Goal: Task Accomplishment & Management: Manage account settings

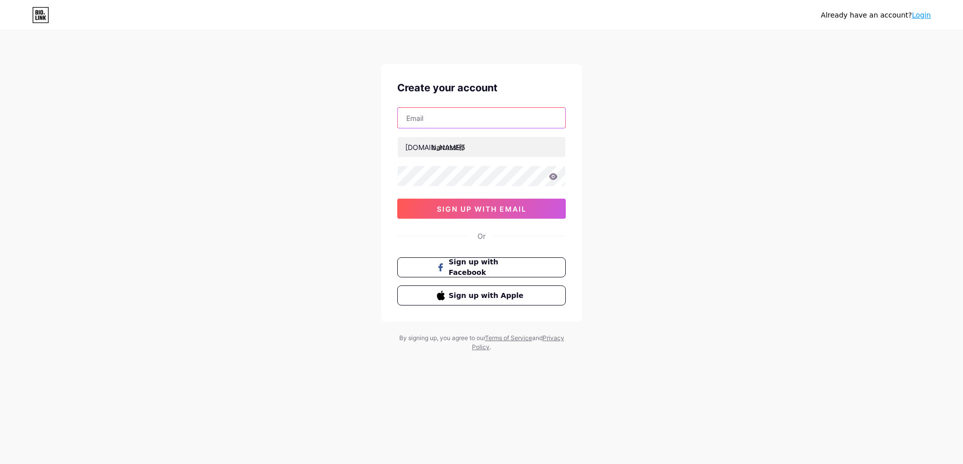
click at [453, 121] on input "text" at bounding box center [481, 118] width 167 height 20
type input "[EMAIL_ADDRESS][DOMAIN_NAME]"
click at [631, 233] on div "Already have an account? Login Create your account [EMAIL_ADDRESS][DOMAIN_NAME]…" at bounding box center [481, 192] width 963 height 384
click at [550, 173] on icon at bounding box center [552, 176] width 9 height 7
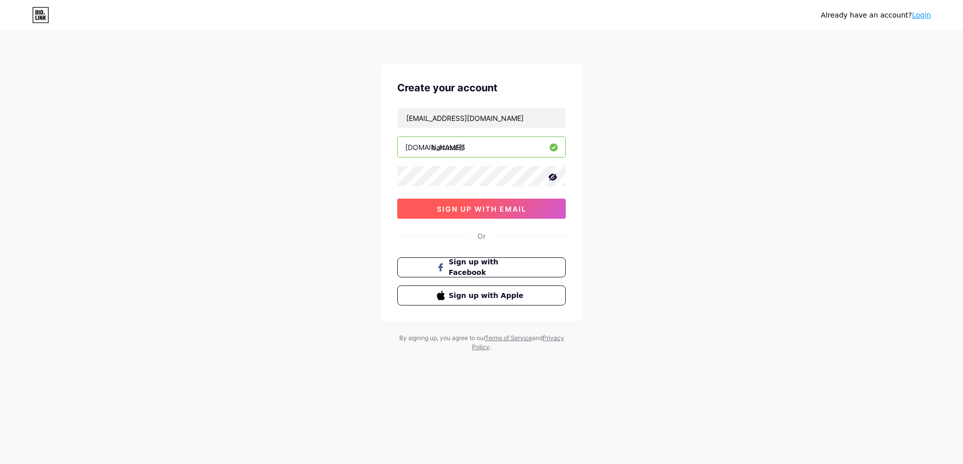
click at [509, 205] on span "sign up with email" at bounding box center [482, 209] width 90 height 9
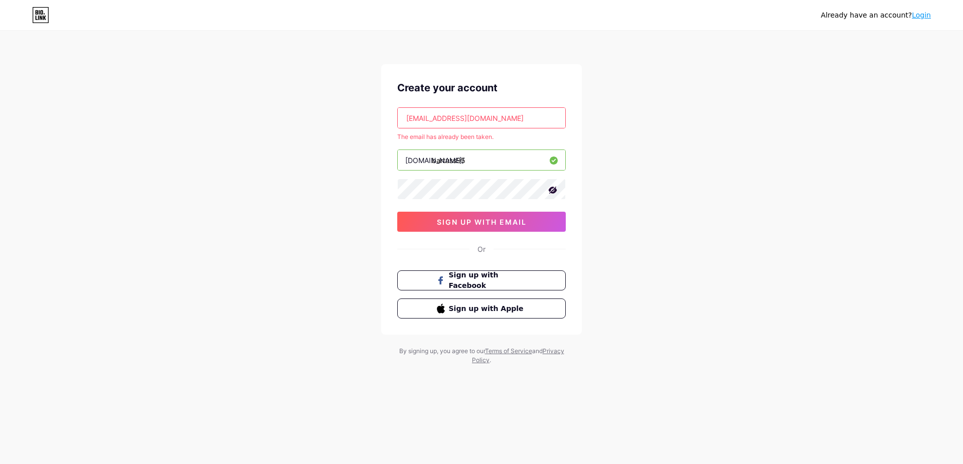
click at [921, 14] on link "Login" at bounding box center [920, 15] width 19 height 8
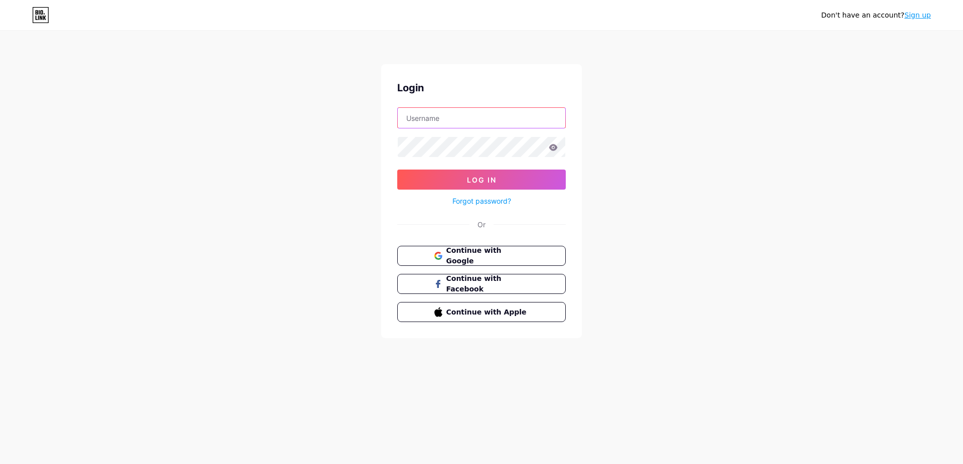
drag, startPoint x: 448, startPoint y: 108, endPoint x: 449, endPoint y: 113, distance: 5.5
click at [448, 108] on input "text" at bounding box center [481, 118] width 167 height 20
click at [439, 120] on input "text" at bounding box center [481, 118] width 167 height 20
click at [397, 169] on button "Log In" at bounding box center [481, 179] width 168 height 20
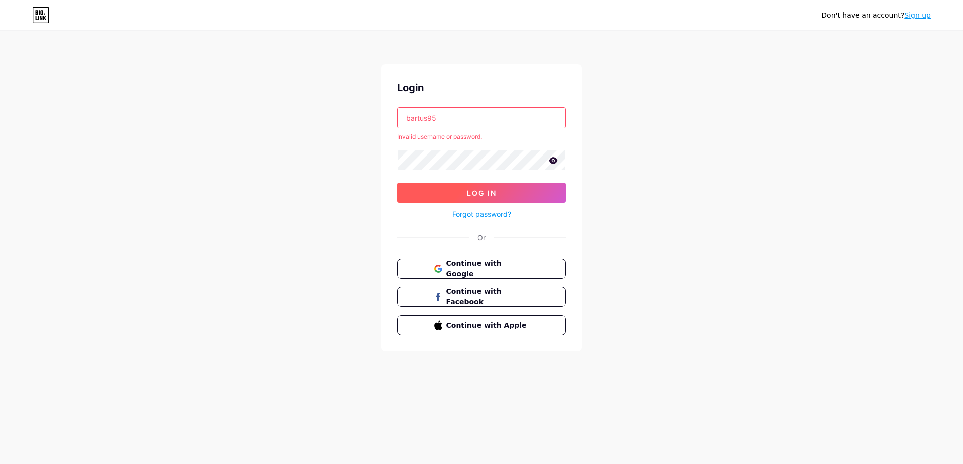
click at [429, 183] on button "Log In" at bounding box center [481, 192] width 168 height 20
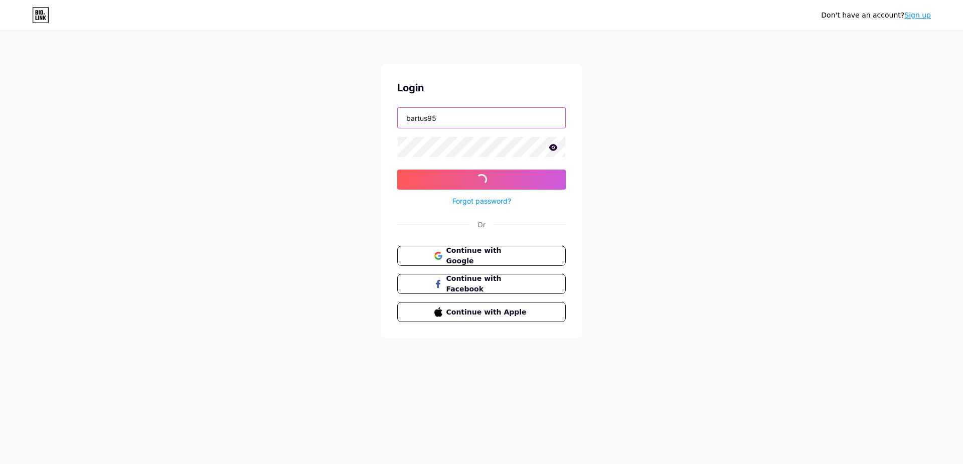
click at [451, 126] on input "bartus95" at bounding box center [481, 118] width 167 height 20
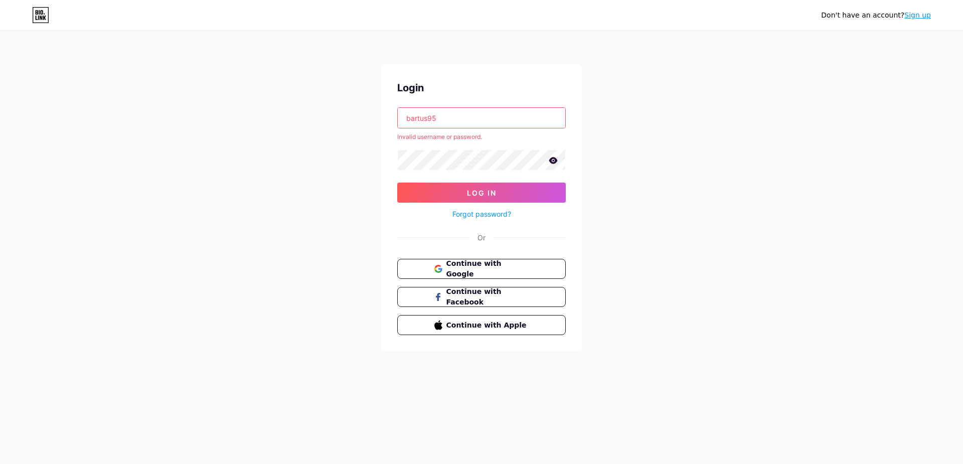
click at [429, 120] on input "bartus95" at bounding box center [481, 118] width 167 height 20
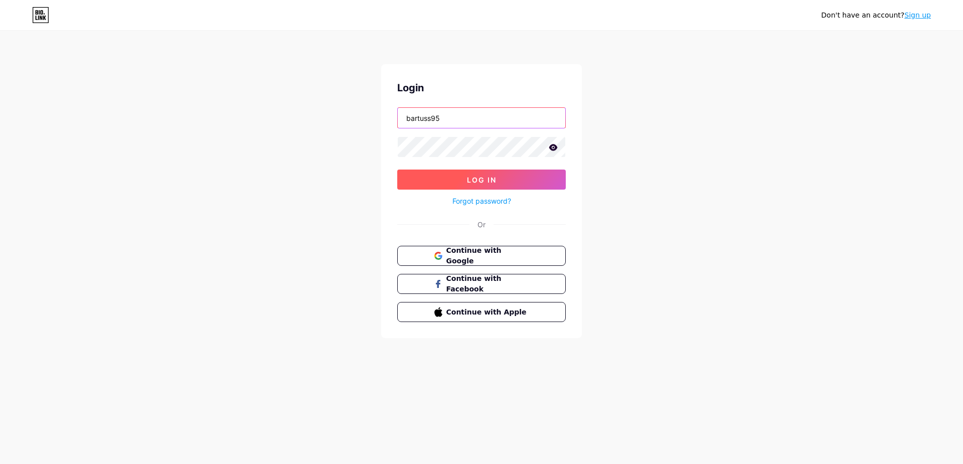
type input "bartuss95"
click at [419, 174] on button "Log In" at bounding box center [481, 179] width 168 height 20
